Goal: Information Seeking & Learning: Learn about a topic

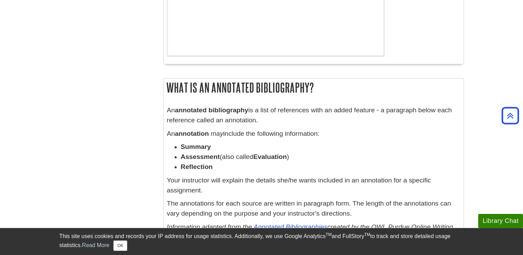
scroll to position [346, 0]
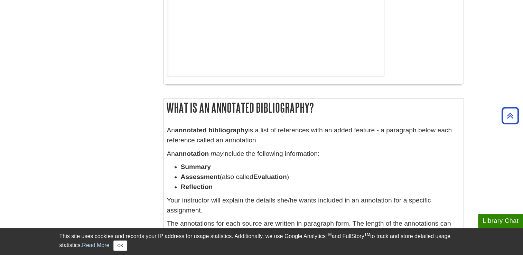
drag, startPoint x: 310, startPoint y: 108, endPoint x: 211, endPoint y: 114, distance: 99.4
click at [211, 114] on h2 "What Is An Annotated Bibliography?" at bounding box center [314, 108] width 300 height 18
copy h2 "Annotated Bibliography"
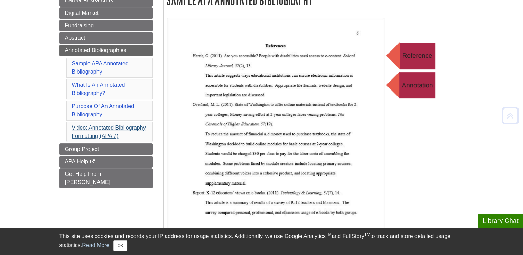
scroll to position [138, 0]
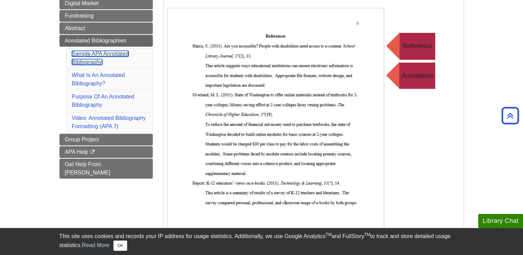
click at [90, 59] on link "Sample APA Annotated Bibliography" at bounding box center [100, 58] width 57 height 14
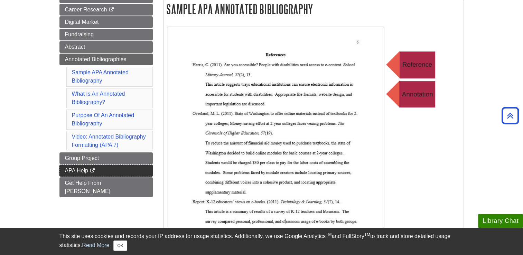
click at [100, 171] on link "APA Help This link opens in a new window" at bounding box center [105, 171] width 93 height 12
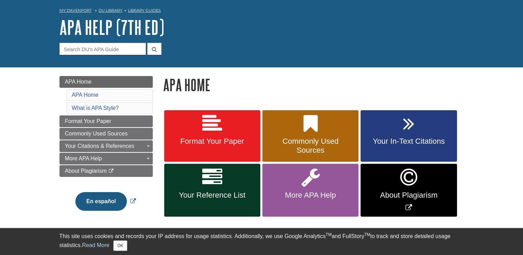
scroll to position [69, 0]
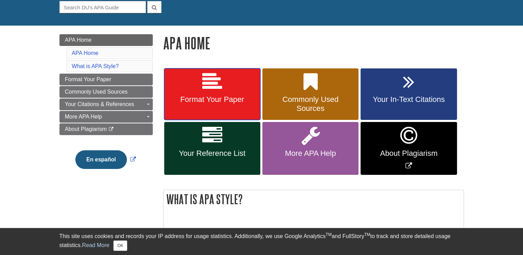
click at [210, 91] on icon at bounding box center [212, 82] width 20 height 20
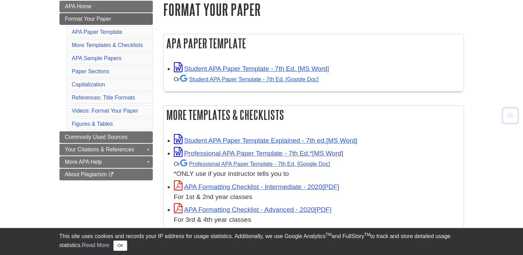
scroll to position [104, 0]
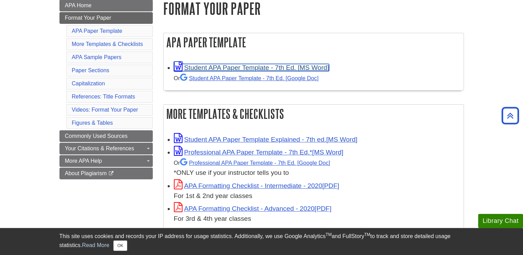
click at [235, 67] on link "Student APA Paper Template - 7th Ed. [MS Word]" at bounding box center [251, 67] width 155 height 7
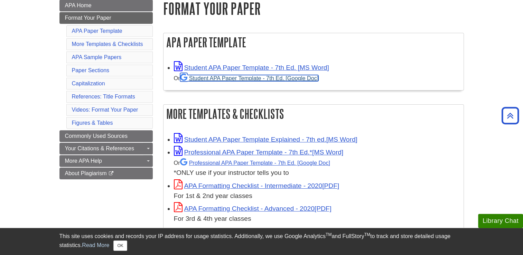
click at [254, 77] on link "Student APA Paper Template - 7th Ed. [Google Doc]" at bounding box center [249, 78] width 139 height 6
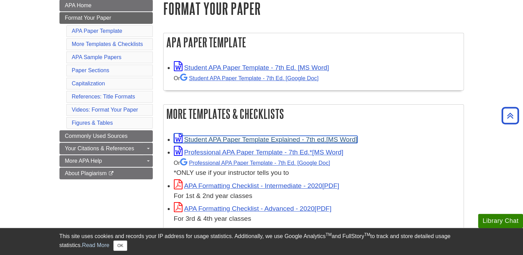
click at [297, 139] on link "Student APA Paper Template Explained - 7th ed." at bounding box center [266, 139] width 184 height 7
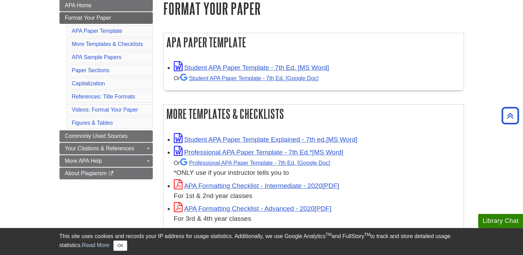
click at [429, 171] on div "Or Professional APA Paper Template - 7th Ed. *ONLY use if your instructor tells…" at bounding box center [317, 168] width 286 height 20
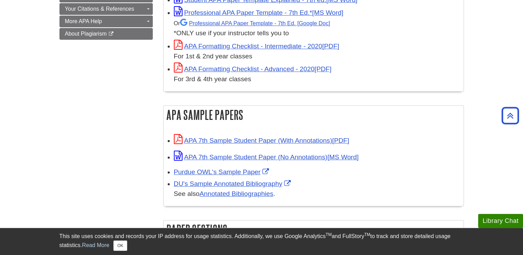
scroll to position [242, 0]
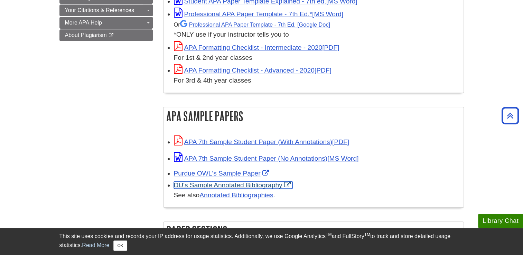
click at [217, 188] on link "DU's Sample Annotated Bibliography" at bounding box center [233, 185] width 119 height 7
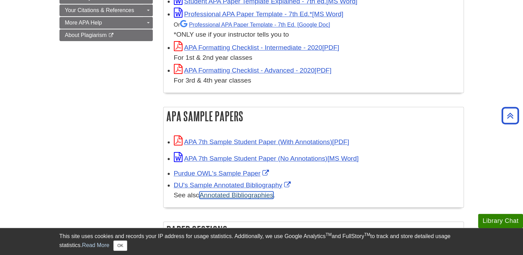
click at [248, 195] on link "Annotated Bibliographies" at bounding box center [236, 195] width 74 height 7
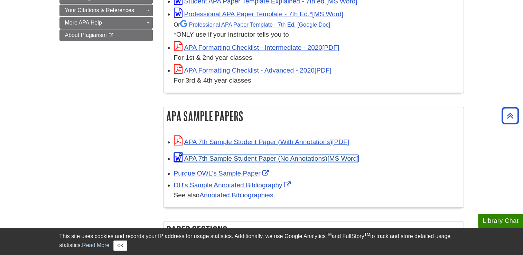
click at [248, 157] on link "APA 7th Sample Student Paper (No Annotations)" at bounding box center [266, 158] width 185 height 7
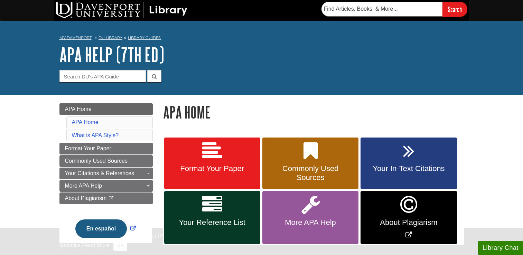
scroll to position [69, 0]
